Goal: Information Seeking & Learning: Find specific page/section

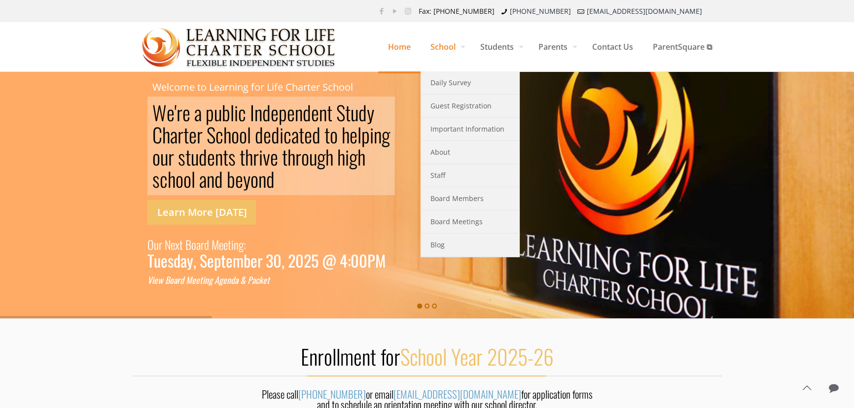
click at [440, 50] on span "School" at bounding box center [445, 47] width 50 height 30
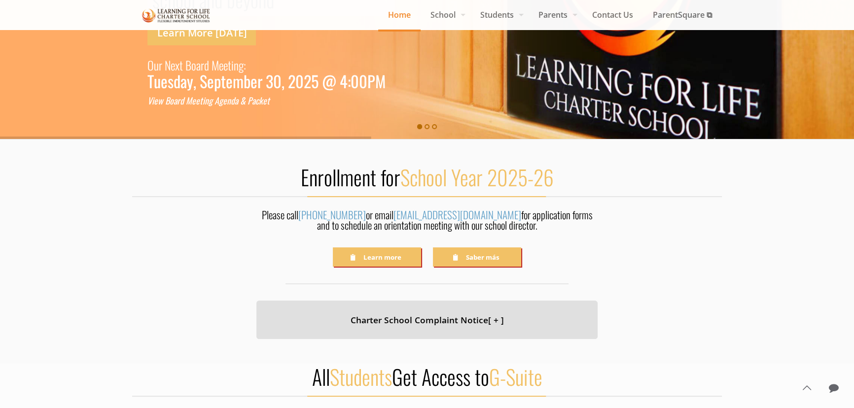
scroll to position [448, 0]
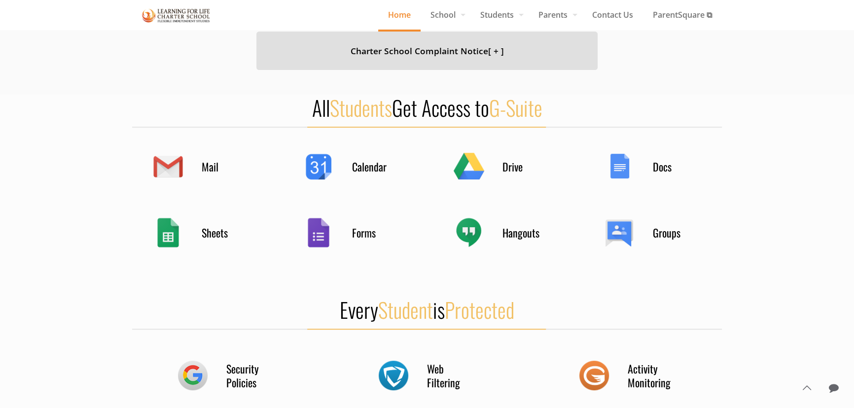
click at [352, 160] on h4 "Calendar" at bounding box center [376, 167] width 49 height 14
click at [362, 167] on h4 "Calendar" at bounding box center [376, 167] width 49 height 14
click at [317, 169] on div "Calendar" at bounding box center [352, 166] width 99 height 38
click at [371, 168] on h4 "Calendar" at bounding box center [376, 167] width 49 height 14
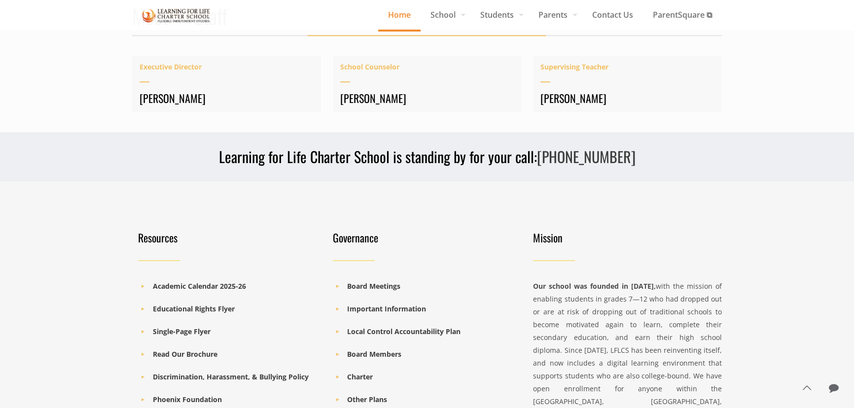
scroll to position [1389, 0]
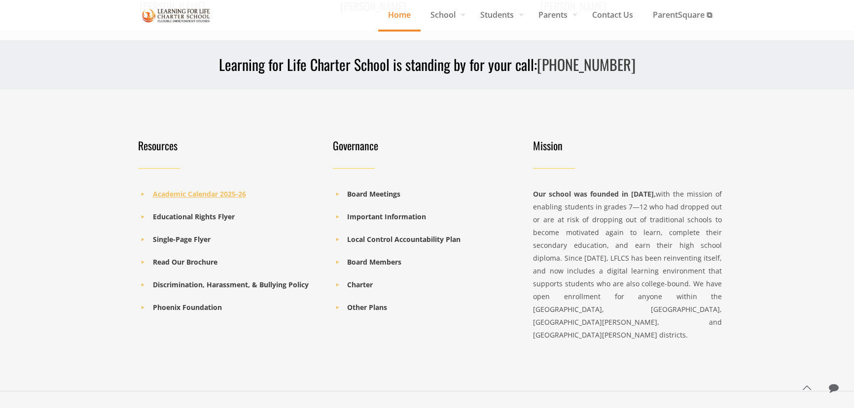
click at [208, 194] on b "Academic Calendar 2025-26" at bounding box center [199, 193] width 93 height 9
click at [217, 195] on b "Academic Calendar 2025-26" at bounding box center [199, 193] width 93 height 9
click at [223, 216] on b "Educational Rights Flyer" at bounding box center [194, 216] width 82 height 9
click at [188, 261] on b "Read Our Brochure" at bounding box center [185, 261] width 65 height 9
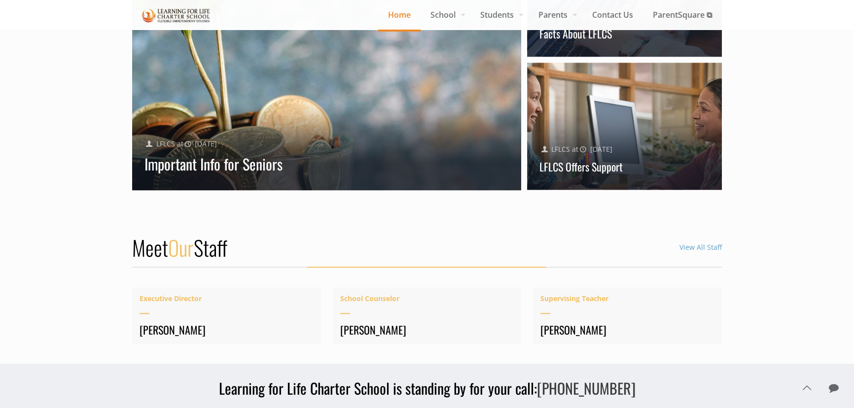
scroll to position [941, 0]
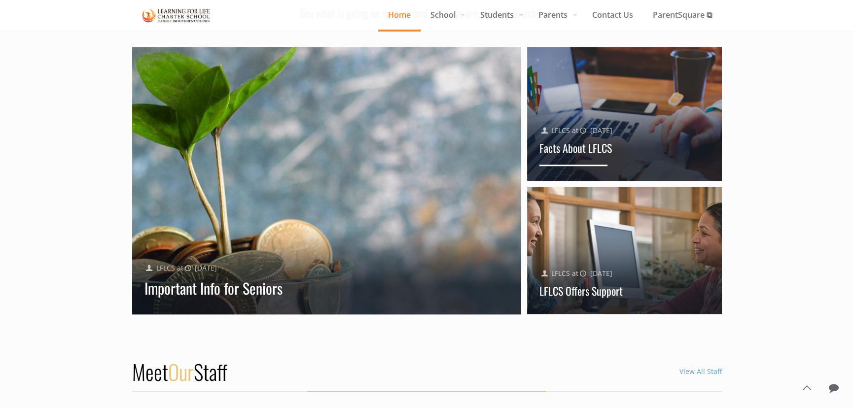
click at [629, 131] on div "Published by LFLCS at [DATE]" at bounding box center [624, 130] width 170 height 13
click at [587, 151] on link "Facts About LFLCS" at bounding box center [575, 148] width 72 height 16
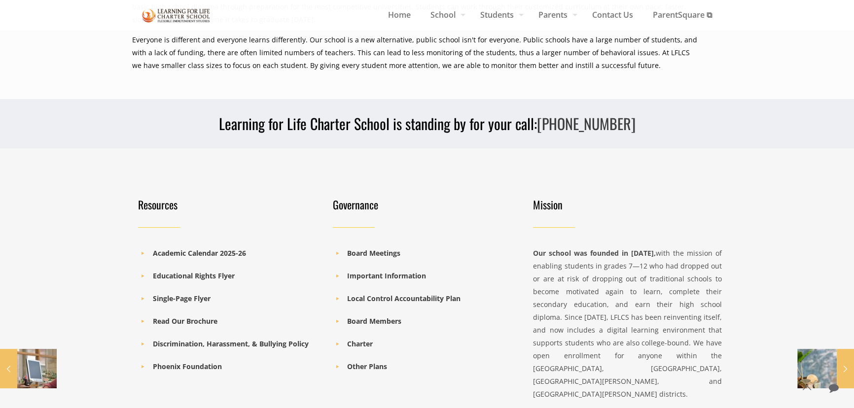
scroll to position [269, 0]
